Goal: Find specific page/section

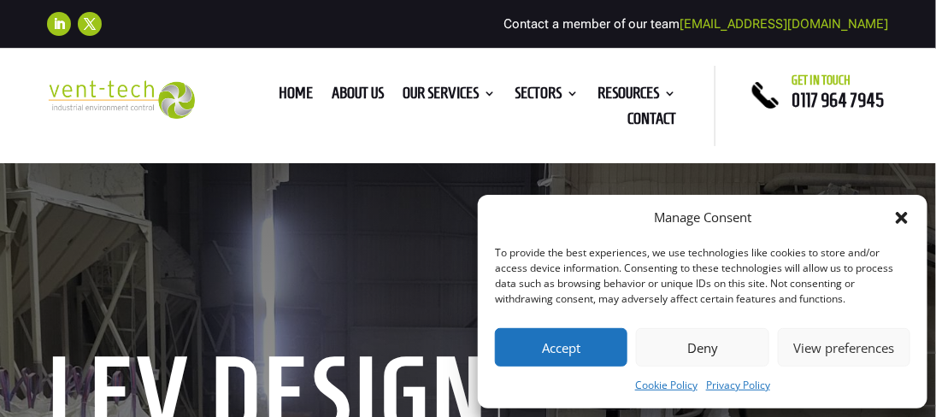
click at [898, 216] on icon "Close dialog" at bounding box center [901, 218] width 12 height 12
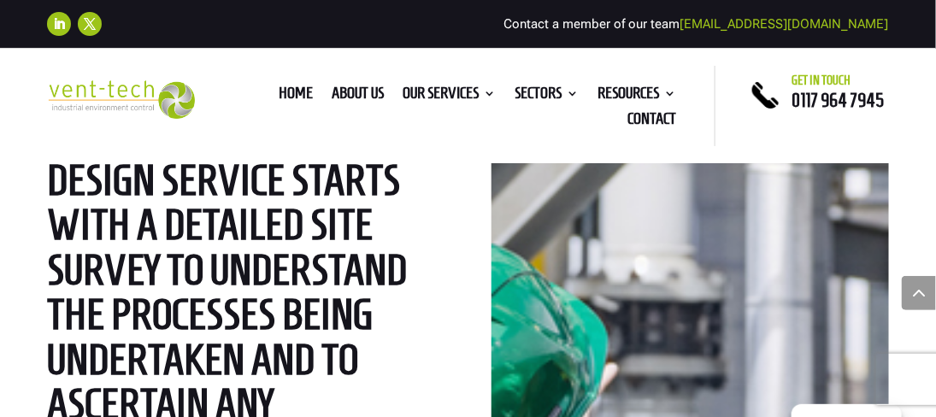
scroll to position [2563, 0]
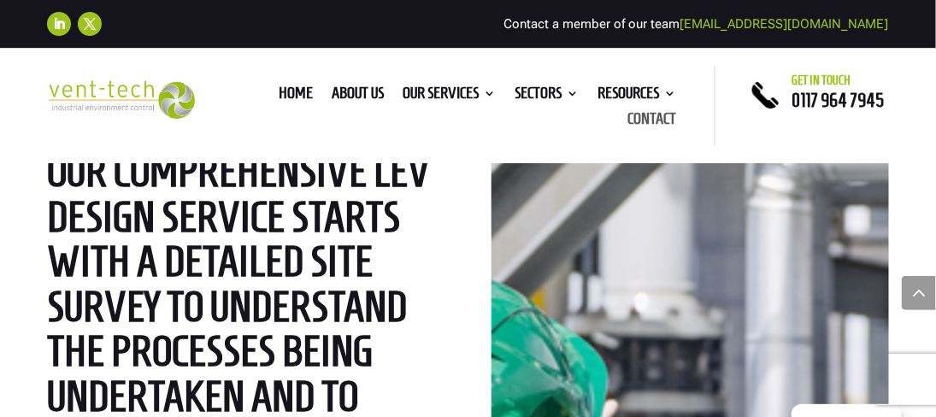
click at [653, 118] on link "Contact" at bounding box center [651, 122] width 49 height 19
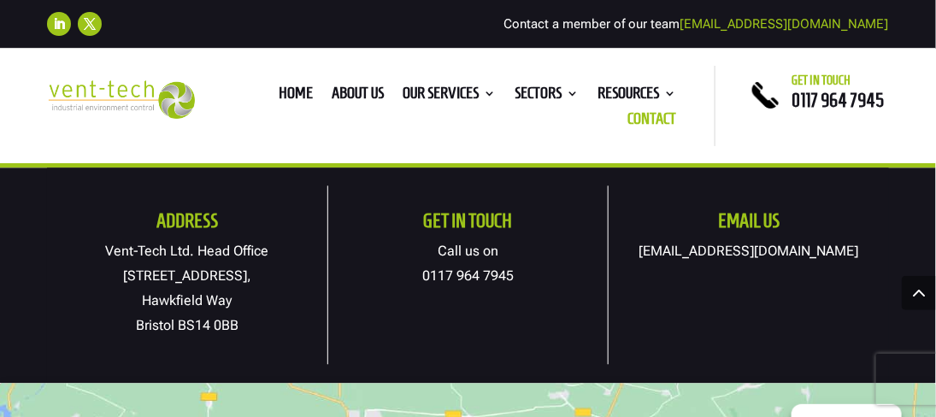
scroll to position [931, 0]
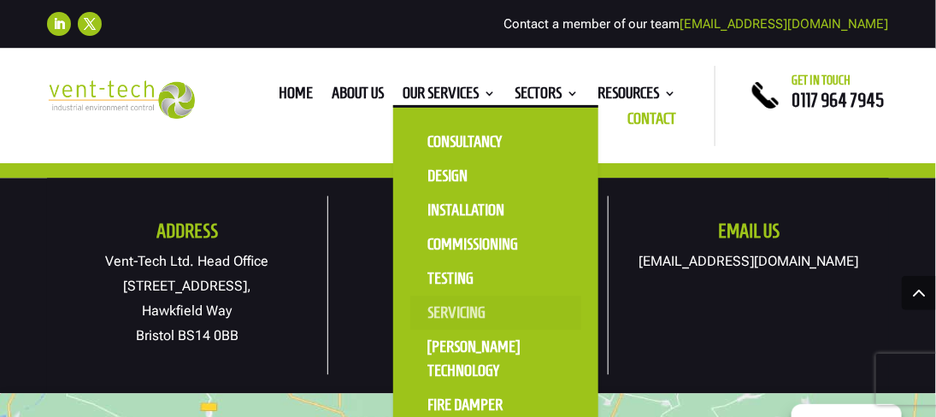
click at [461, 315] on link "Servicing" at bounding box center [495, 313] width 171 height 34
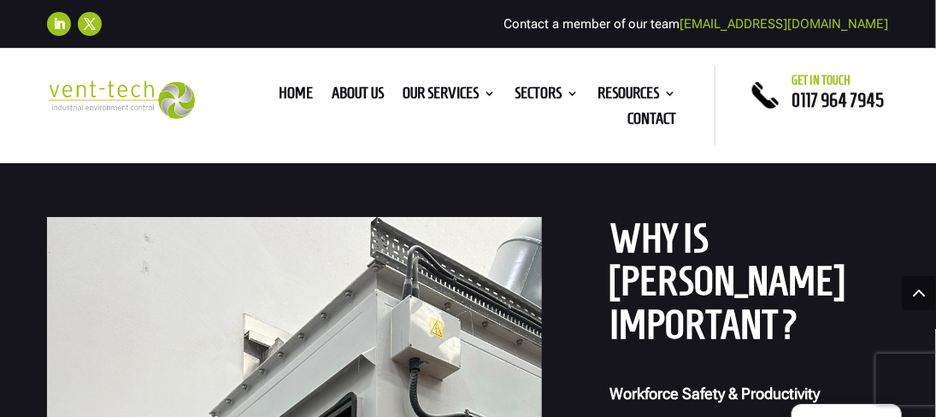
scroll to position [1631, 0]
